Goal: Check status: Check status

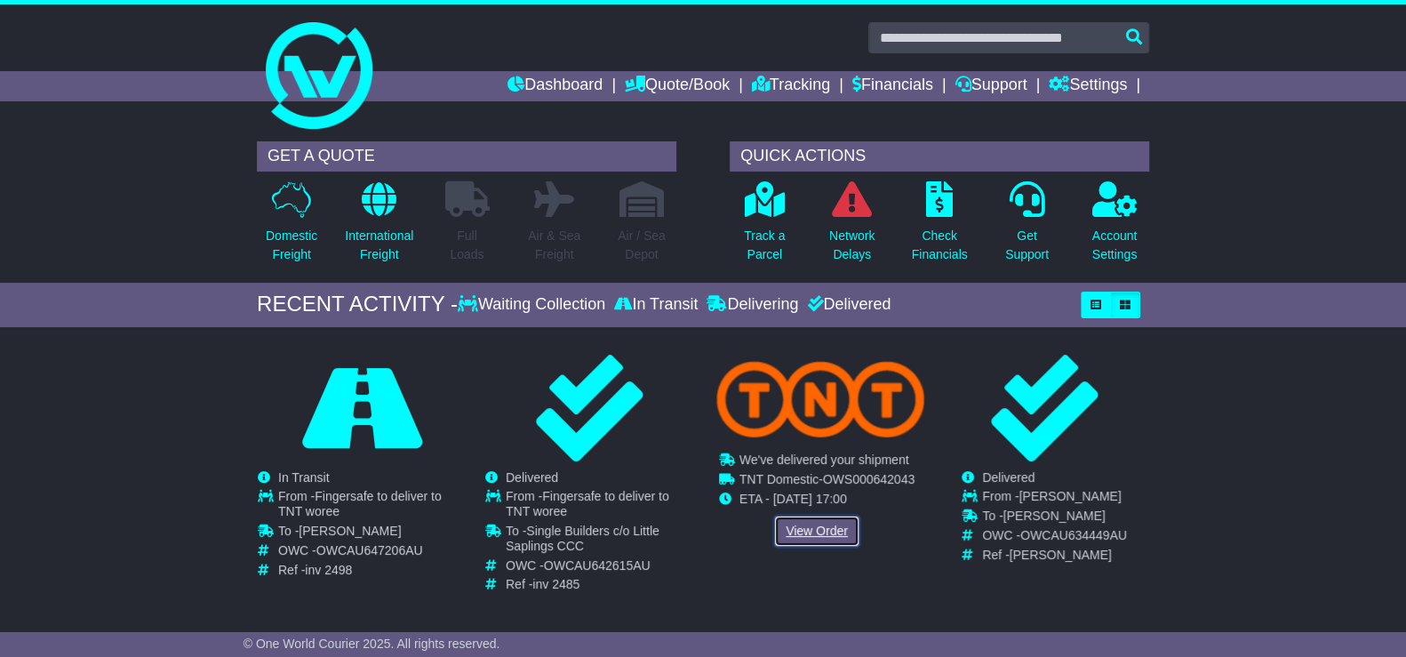
click at [805, 525] on link "View Order" at bounding box center [816, 531] width 85 height 31
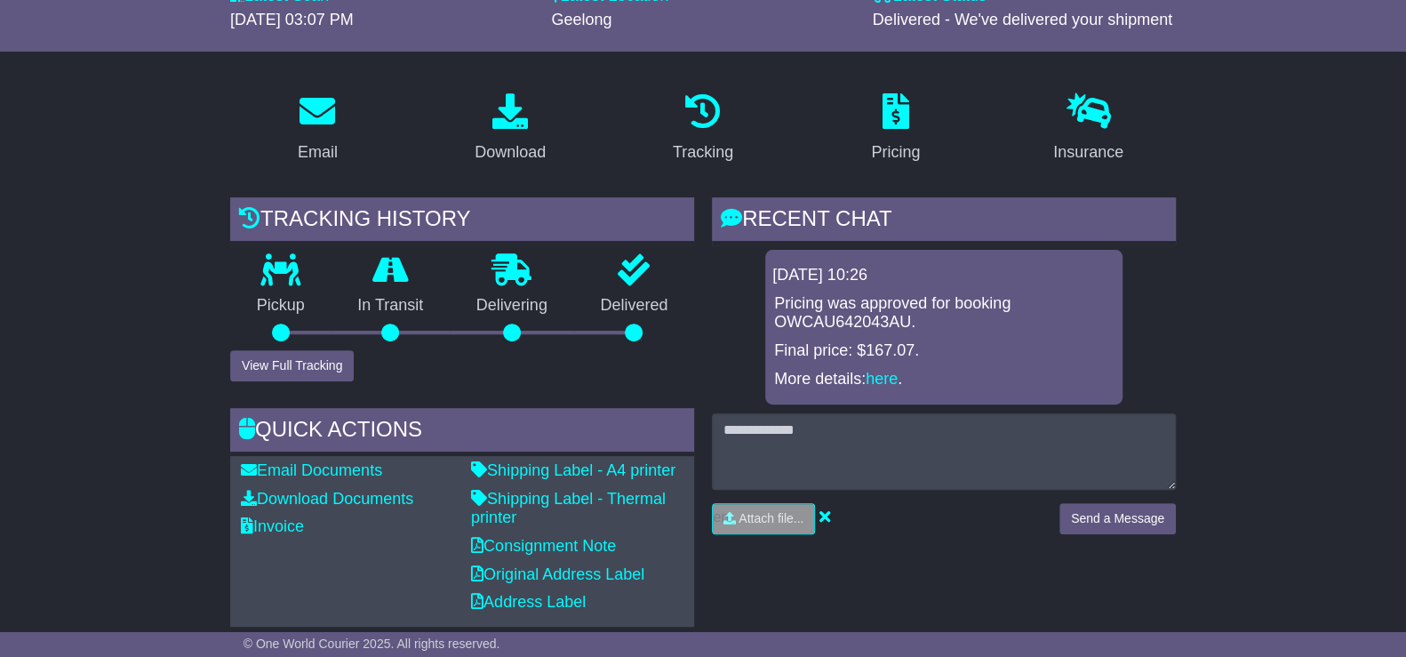
scroll to position [227, 0]
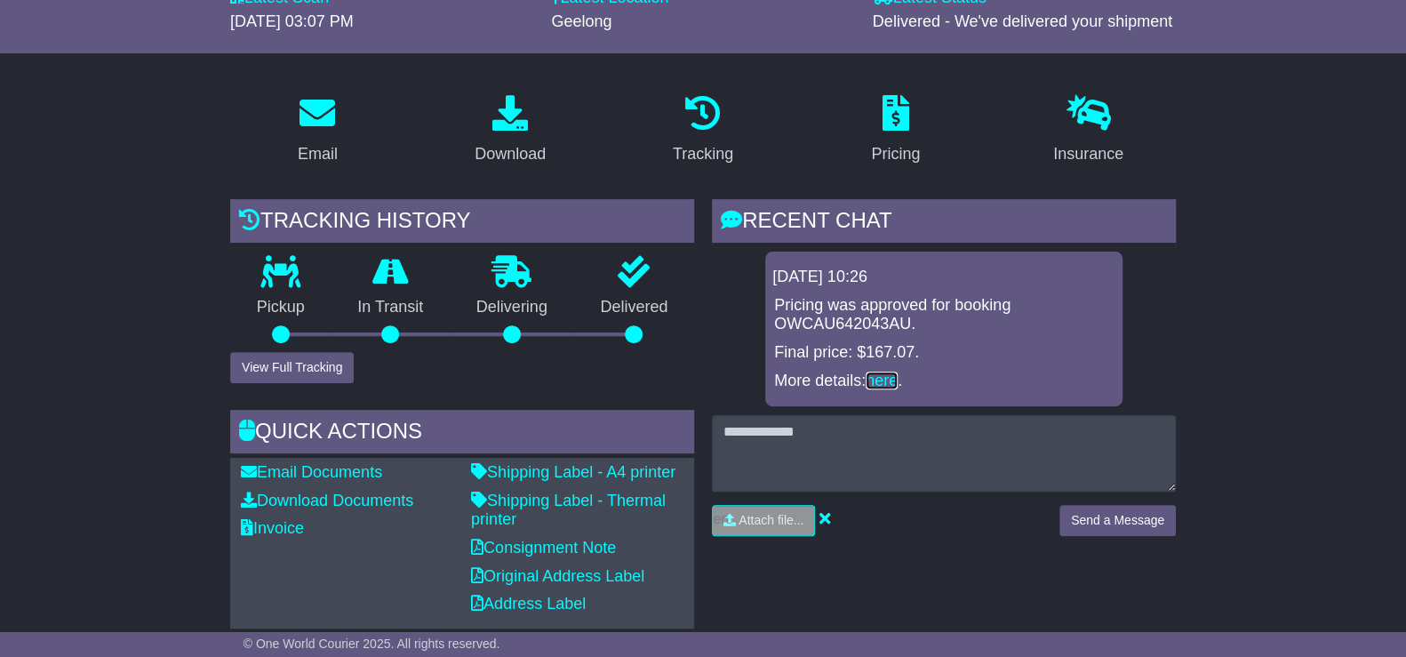
click at [882, 379] on link "here" at bounding box center [882, 381] width 32 height 18
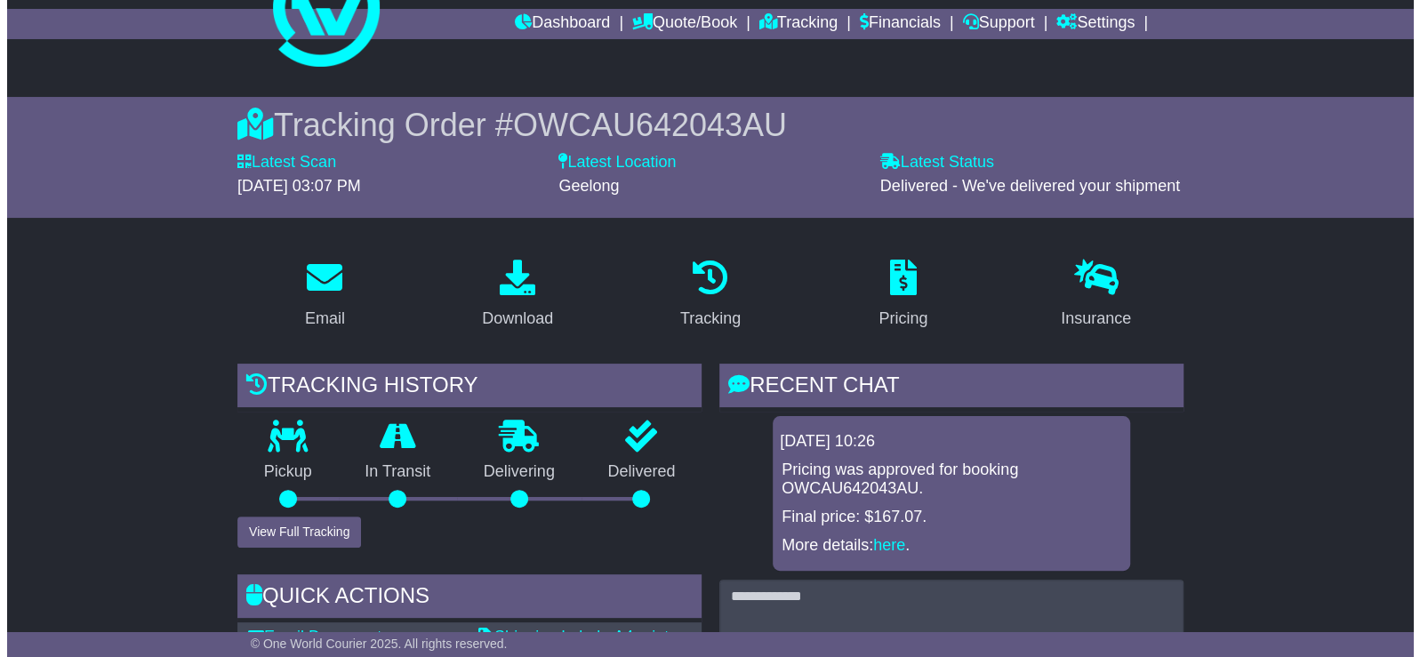
scroll to position [177, 0]
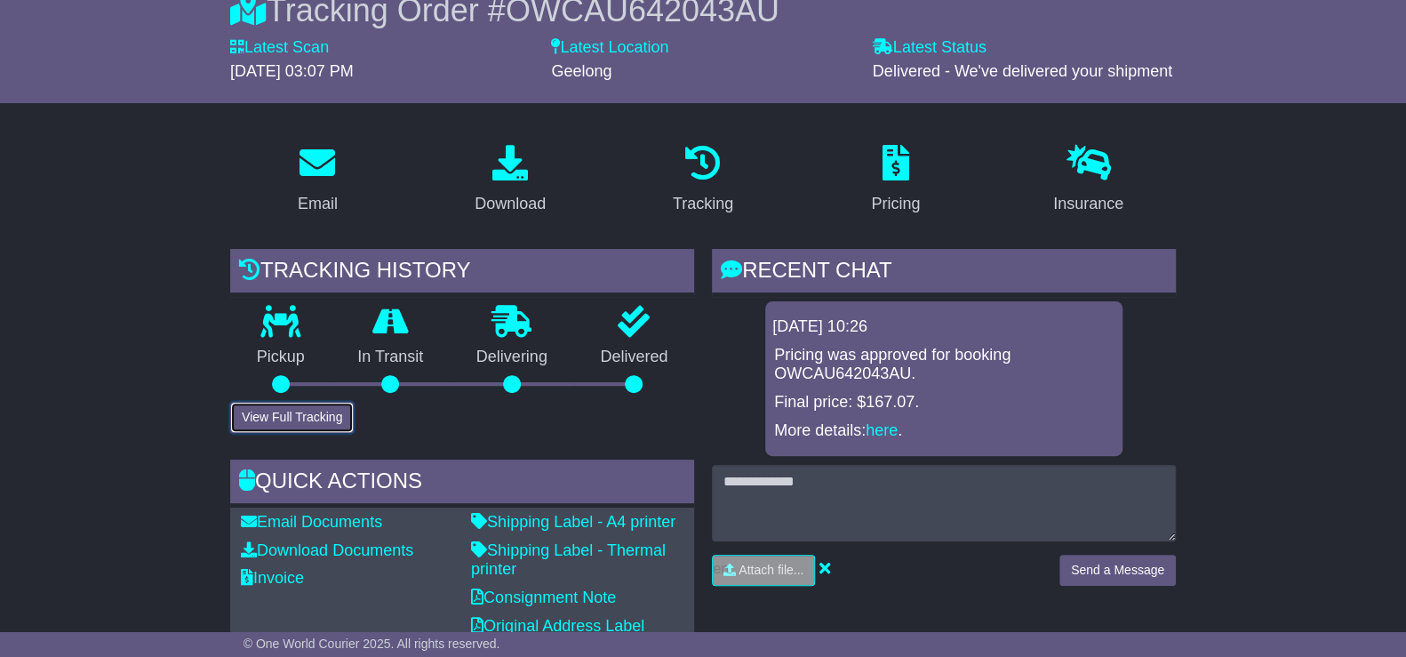
click at [313, 412] on button "View Full Tracking" at bounding box center [292, 417] width 124 height 31
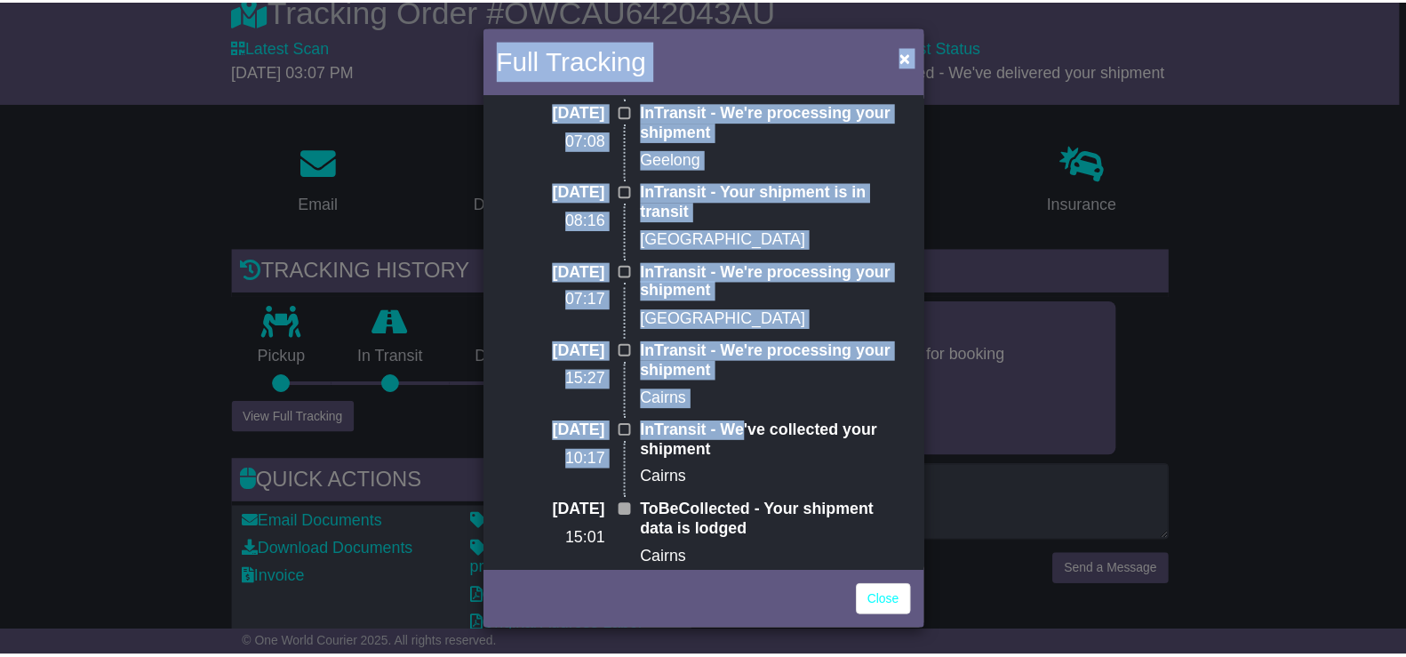
scroll to position [357, 0]
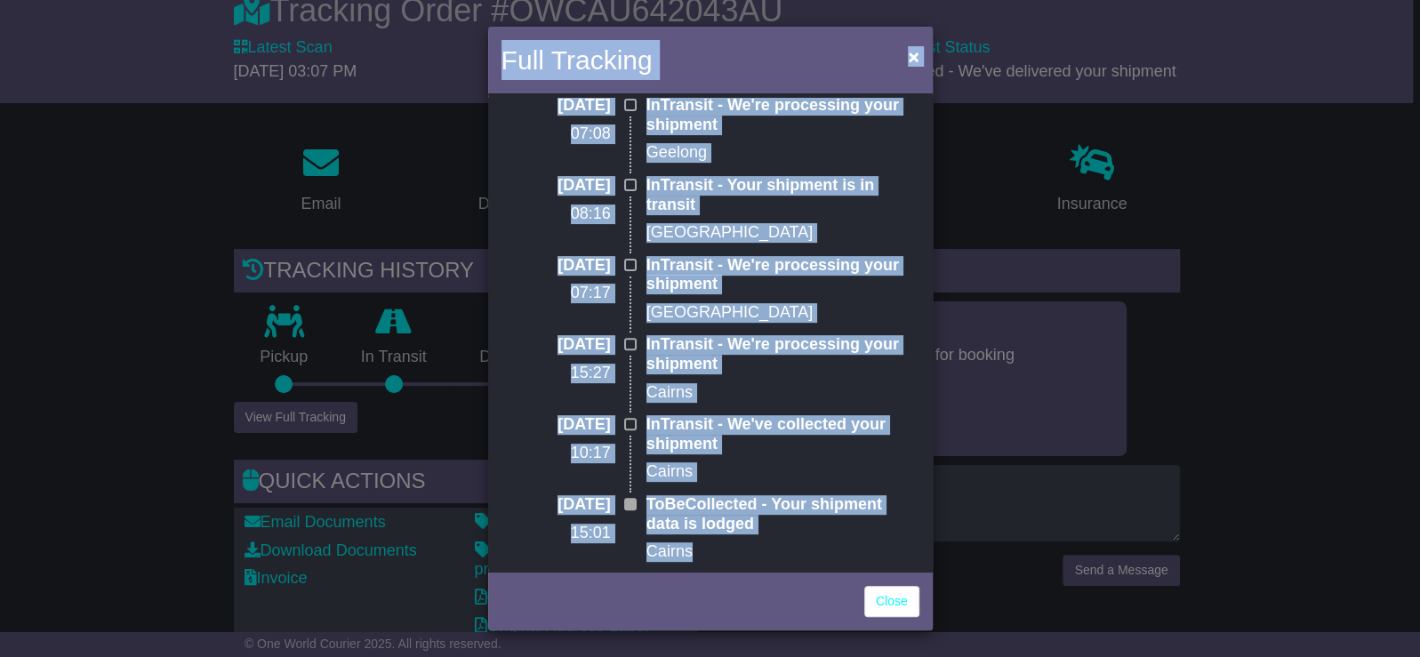
drag, startPoint x: 502, startPoint y: 55, endPoint x: 714, endPoint y: 540, distance: 528.6
click at [714, 540] on div "Full Tracking × Delivered POD was not received 08 Sep 2025 15:07 Delivered - We…" at bounding box center [710, 329] width 444 height 604
drag, startPoint x: 714, startPoint y: 540, endPoint x: 809, endPoint y: 329, distance: 231.1
copy div "Full Tracking × Delivered POD was not received 08 Sep 2025 15:07 Delivered - We…"
click at [915, 57] on span "×" at bounding box center [913, 56] width 11 height 20
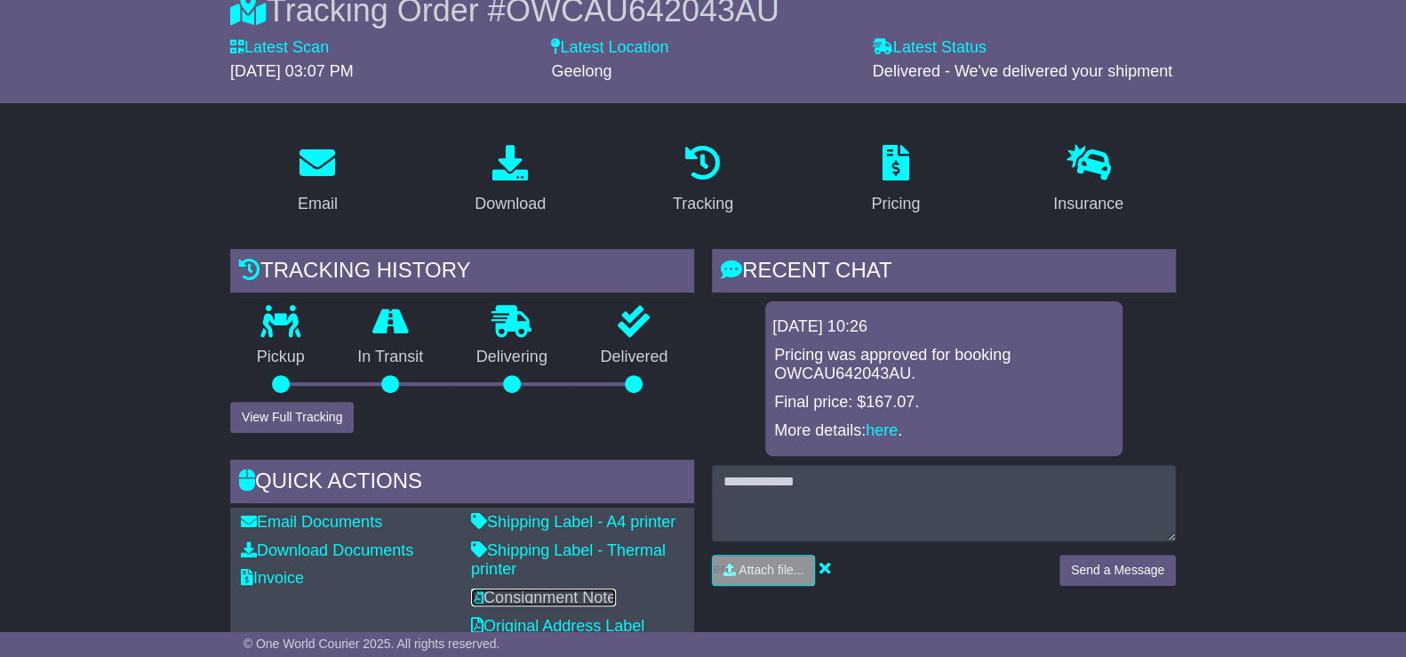
click at [568, 591] on link "Consignment Note" at bounding box center [543, 597] width 145 height 18
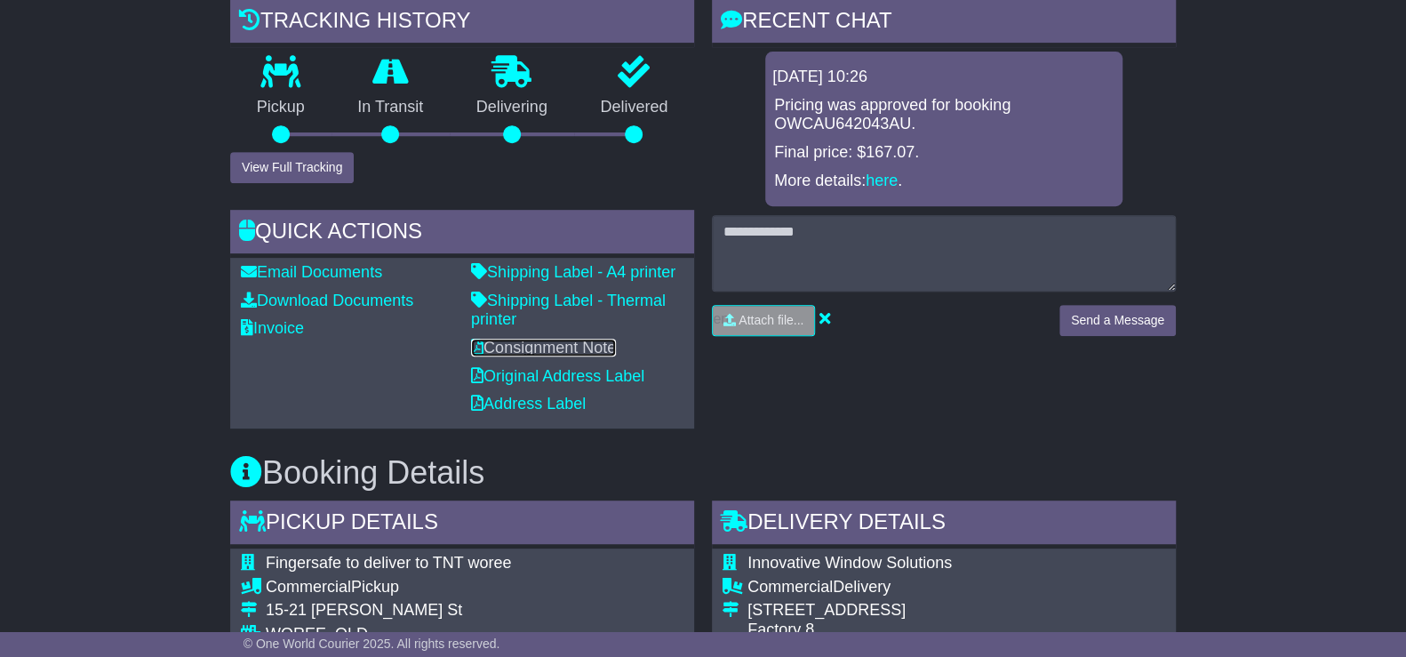
scroll to position [533, 0]
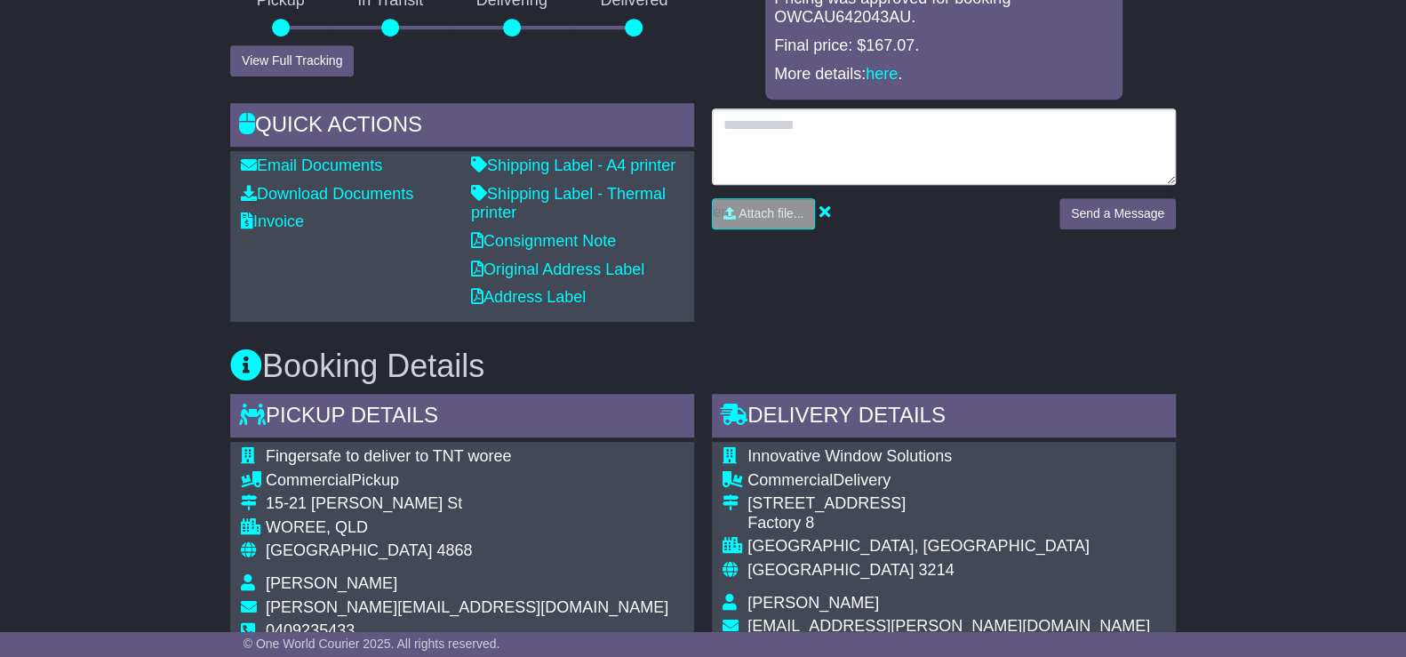
click at [739, 150] on textarea at bounding box center [944, 146] width 464 height 76
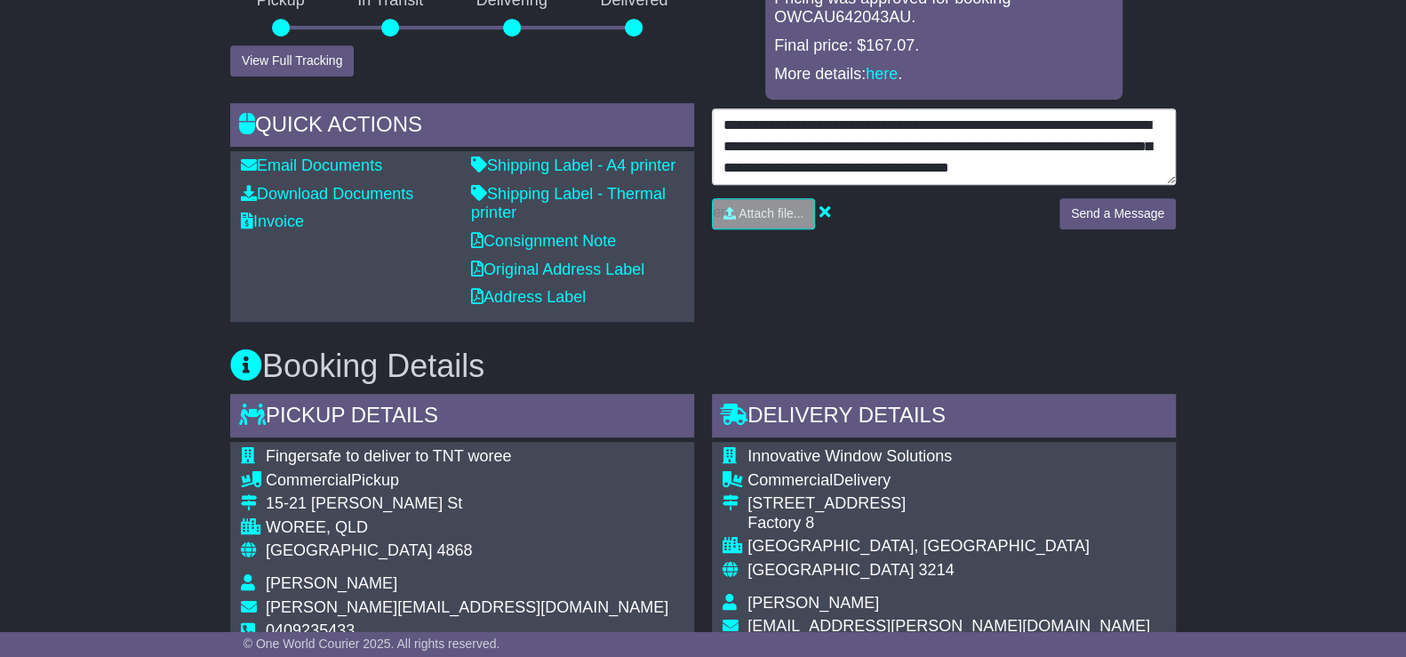
scroll to position [12, 0]
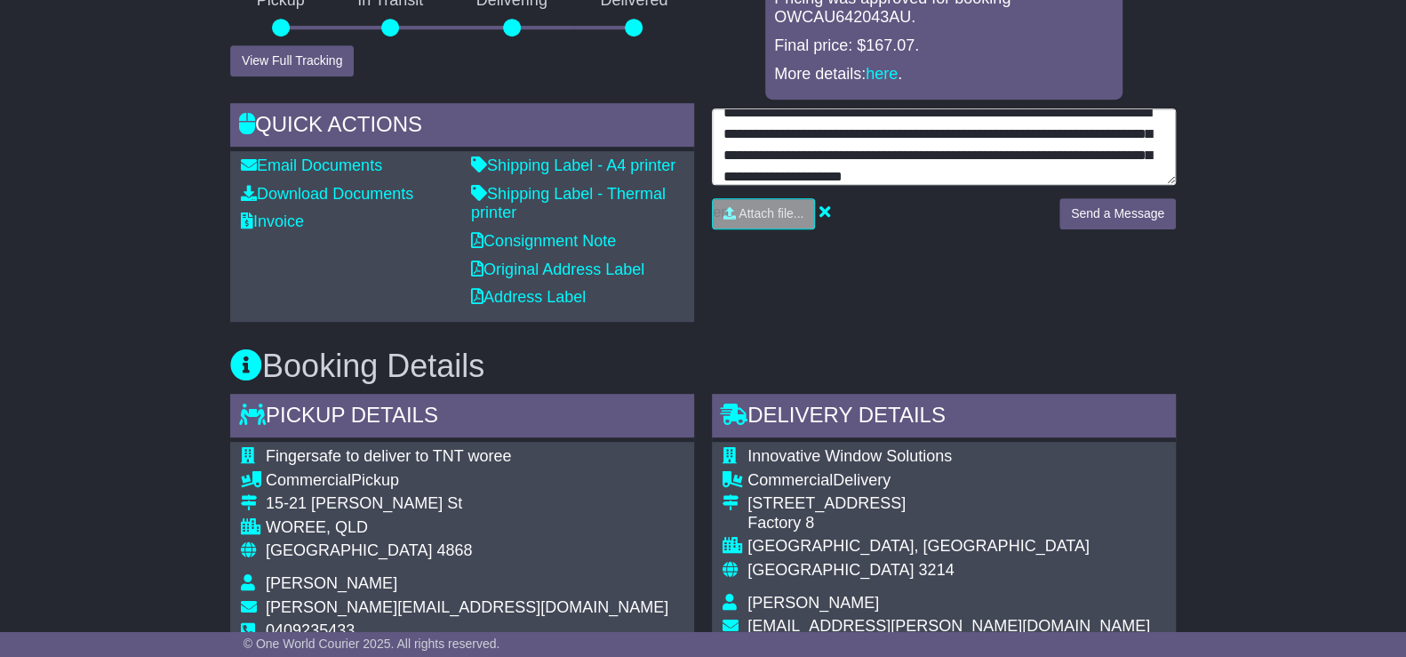
type textarea "**********"
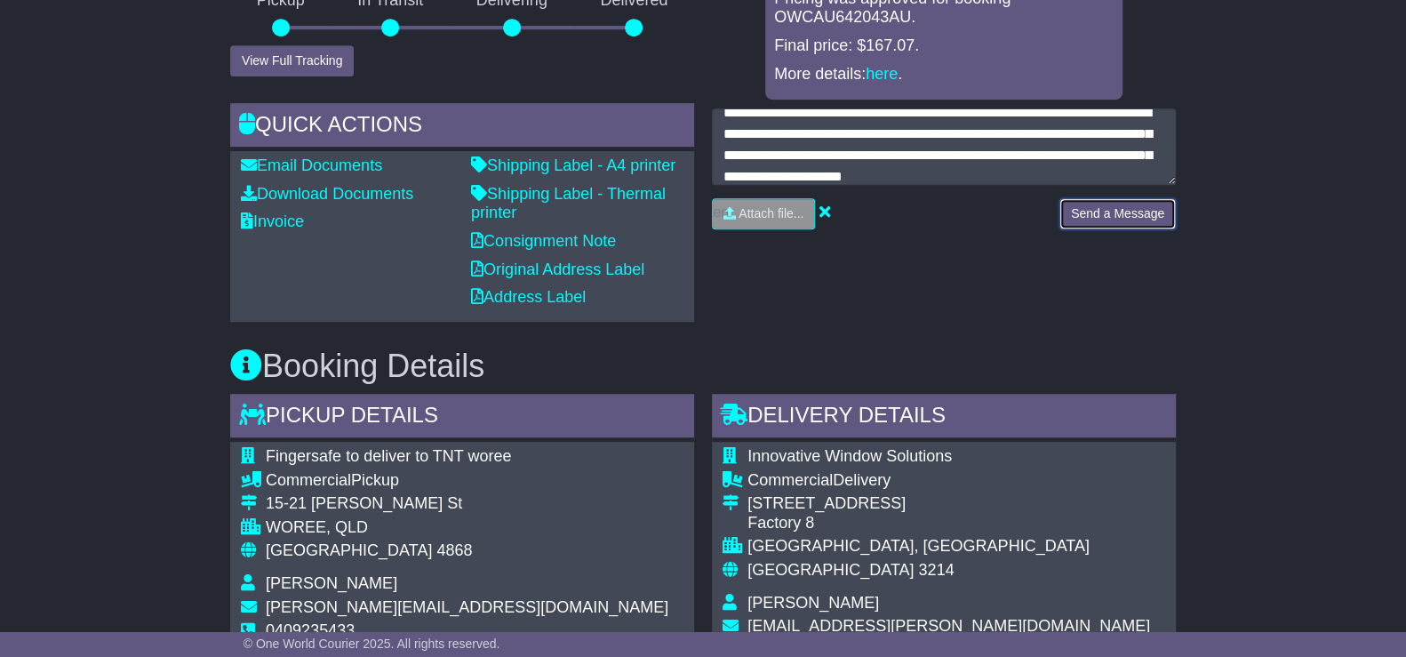
click at [1129, 212] on button "Send a Message" at bounding box center [1118, 213] width 116 height 31
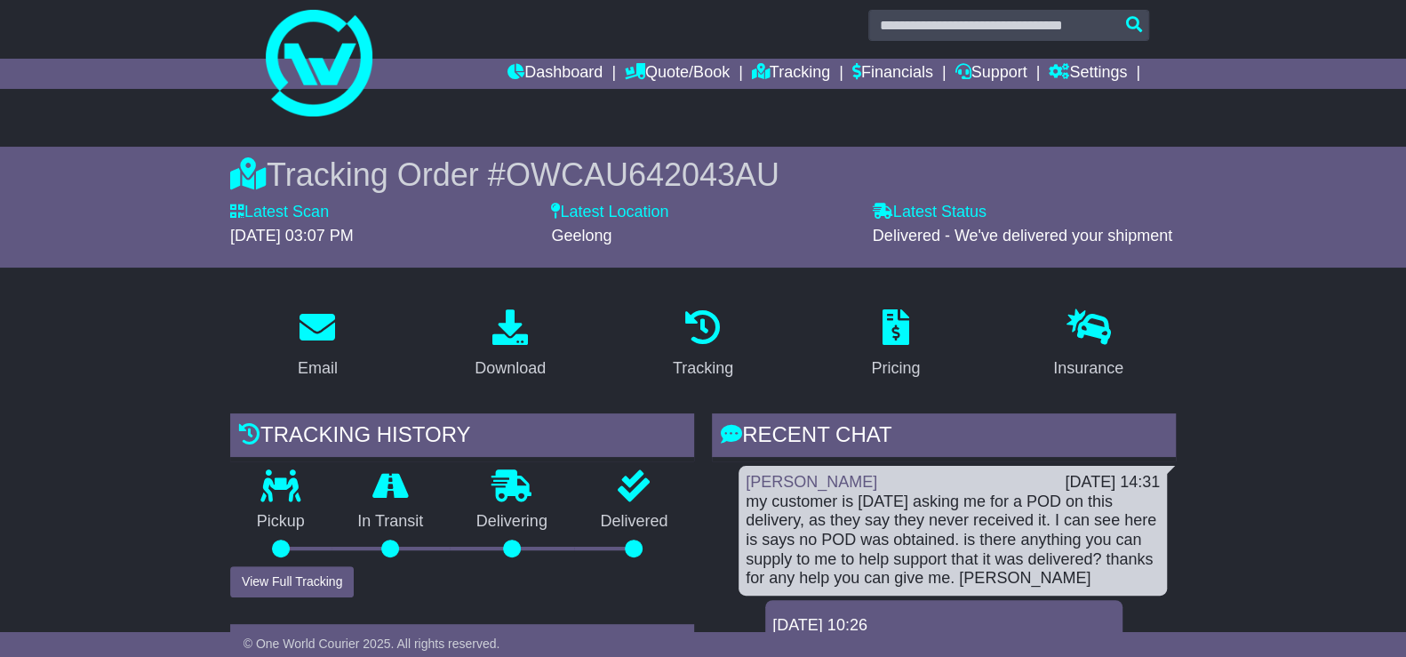
scroll to position [0, 0]
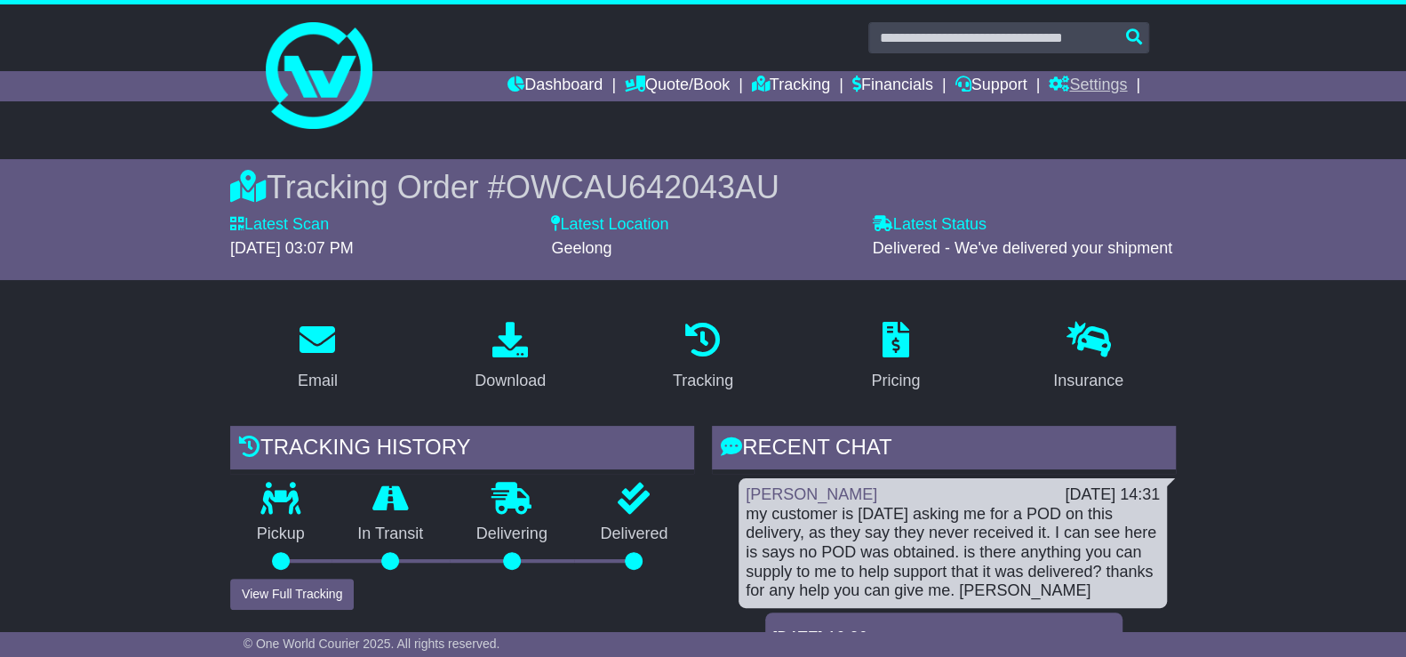
click at [1107, 82] on link "Settings" at bounding box center [1088, 86] width 78 height 30
click at [1084, 115] on link "Settings" at bounding box center [1120, 117] width 140 height 20
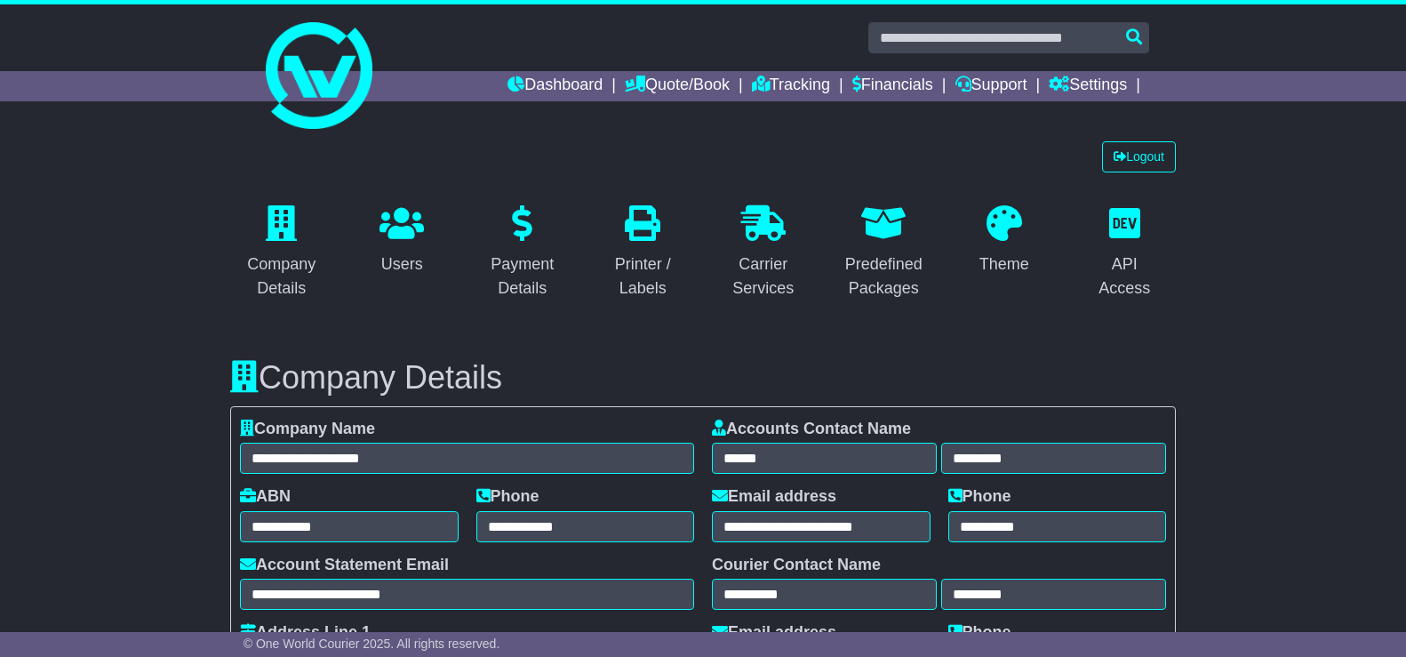
select select "**********"
select select "**"
click at [1135, 156] on link "Logout" at bounding box center [1139, 156] width 74 height 31
